Goal: Task Accomplishment & Management: Use online tool/utility

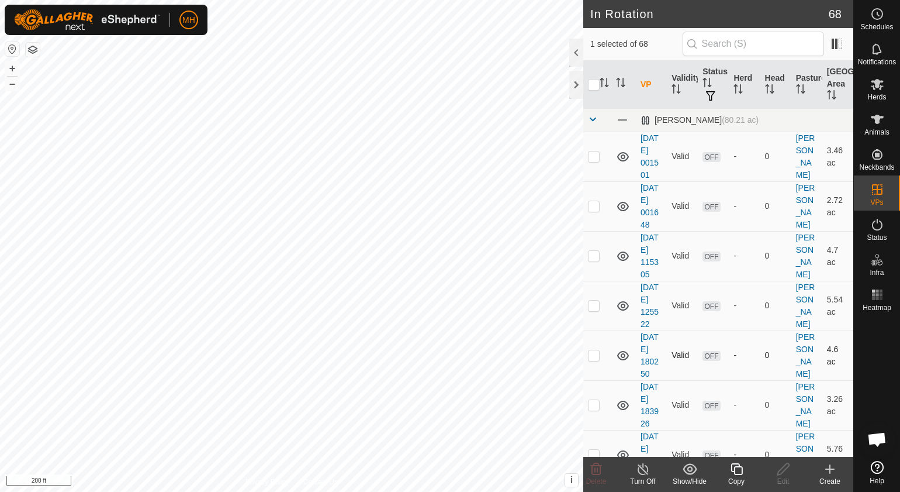
click at [587, 426] on div "In Rotation 68 1 selected of 68 VP Validity Status Herd Head Pasture [GEOGRAPHI…" at bounding box center [427, 246] width 854 height 492
click at [586, 380] on td at bounding box center [597, 355] width 28 height 50
click at [592, 360] on p-checkbox at bounding box center [594, 354] width 12 height 9
checkbox input "false"
click at [737, 466] on icon at bounding box center [737, 469] width 12 height 12
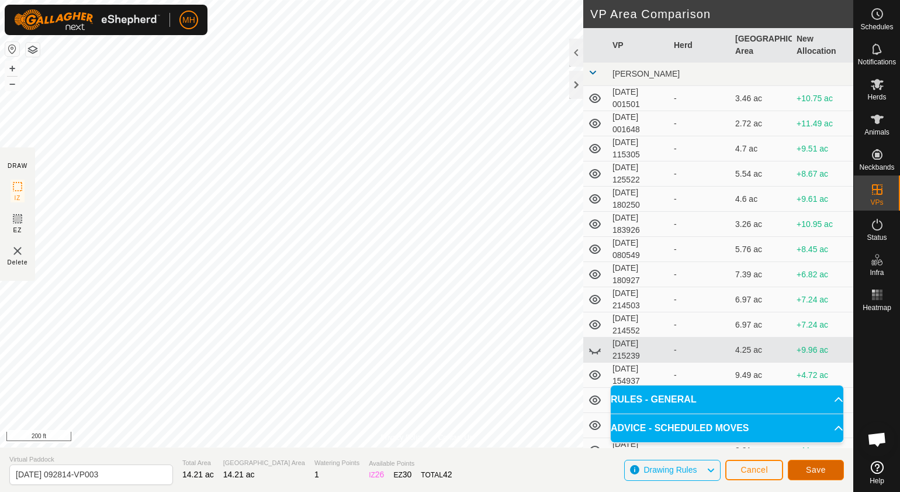
click at [804, 472] on button "Save" at bounding box center [816, 470] width 56 height 20
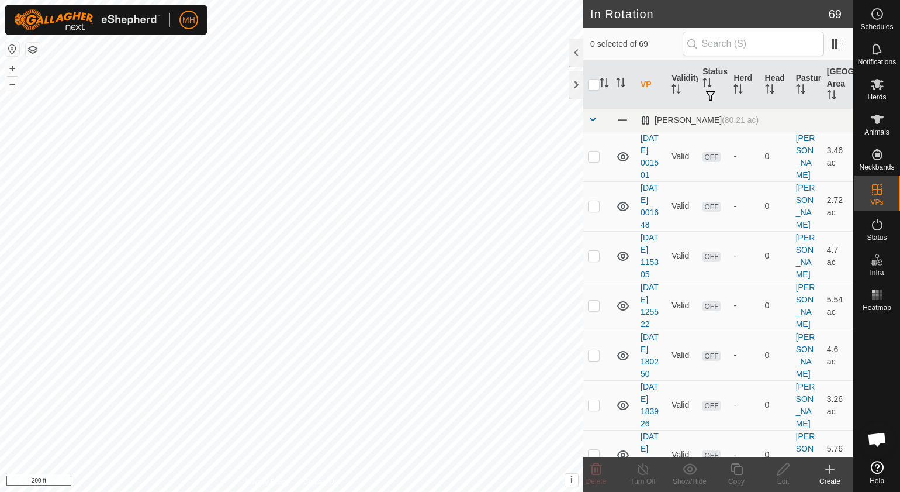
checkbox input "true"
